Goal: Transaction & Acquisition: Book appointment/travel/reservation

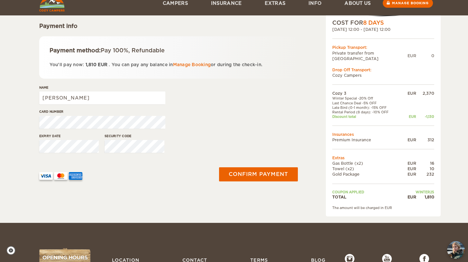
scroll to position [97, 0]
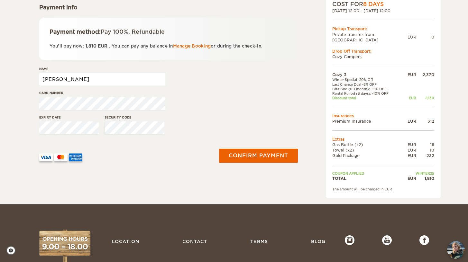
click at [80, 79] on input "Michael" at bounding box center [102, 79] width 126 height 13
type input "Michael Downs"
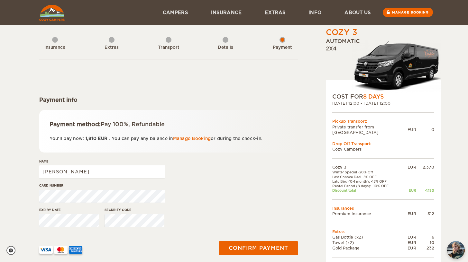
scroll to position [0, 0]
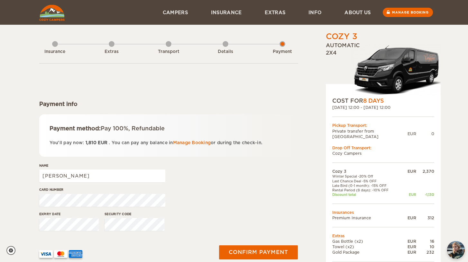
click at [244, 102] on div "Payment info" at bounding box center [168, 104] width 259 height 8
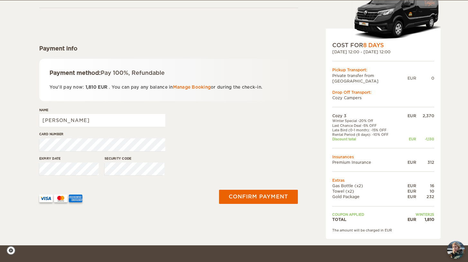
scroll to position [80, 0]
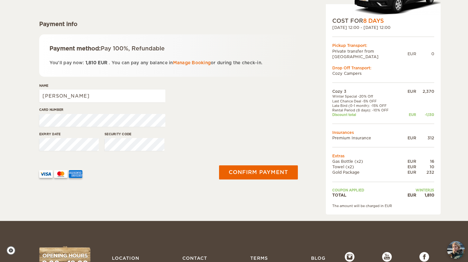
click at [6, 26] on div "Cozy 3 Expand Collapse Total 1,810 EUR Automatic 2x4 COST FOR 8 Days 26. Sep 20…" at bounding box center [234, 70] width 468 height 301
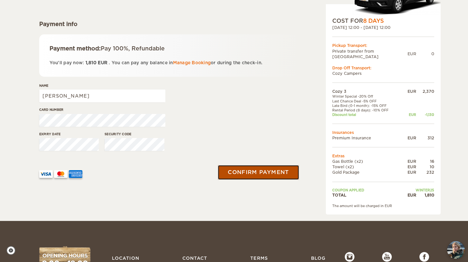
click at [257, 176] on button "Confirm payment" at bounding box center [258, 172] width 81 height 14
